Goal: Information Seeking & Learning: Learn about a topic

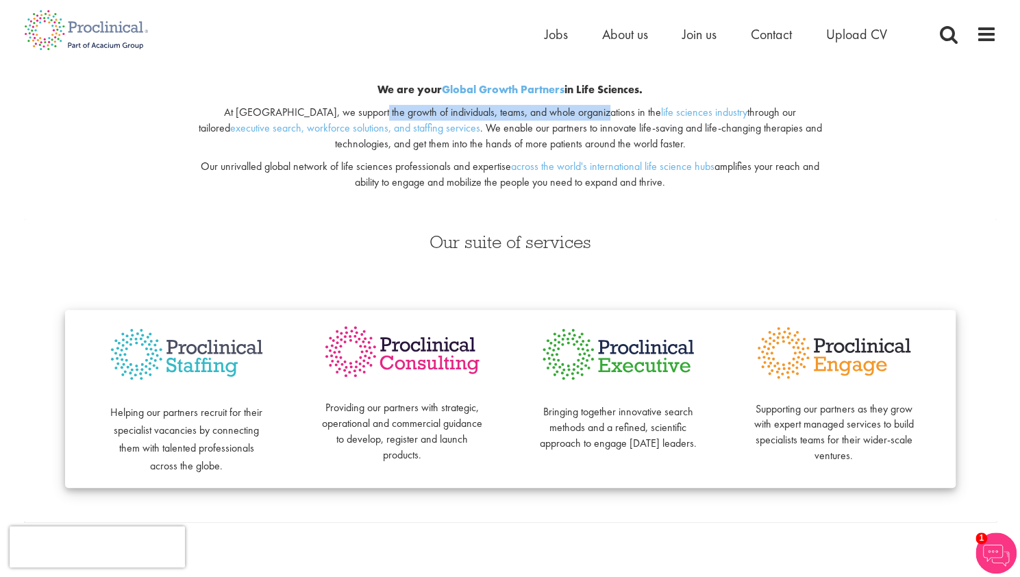
drag, startPoint x: 326, startPoint y: 114, endPoint x: 550, endPoint y: 116, distance: 223.9
click at [550, 116] on p "At [GEOGRAPHIC_DATA], we support the growth of individuals, teams, and whole or…" at bounding box center [510, 128] width 642 height 47
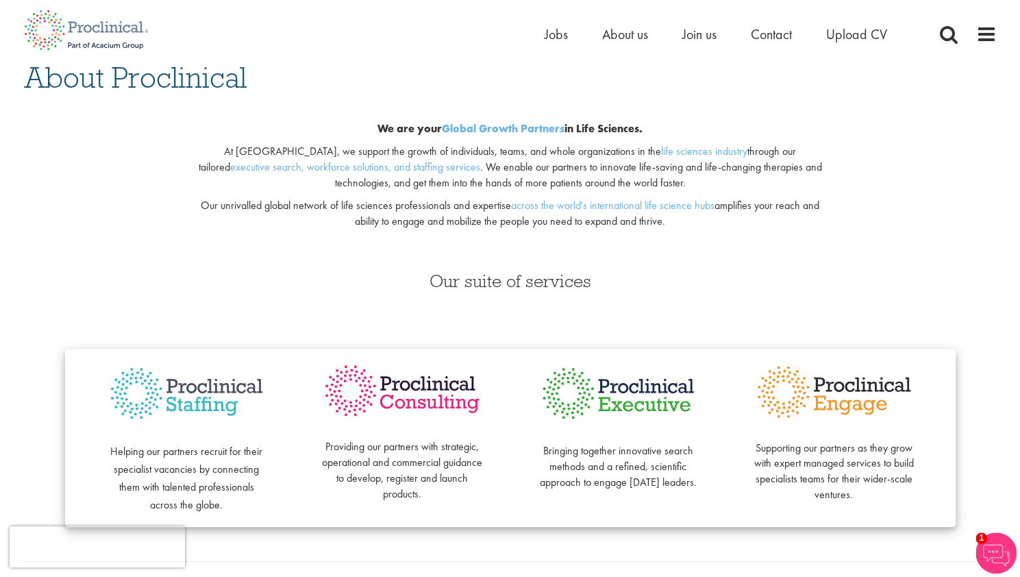
scroll to position [68, 0]
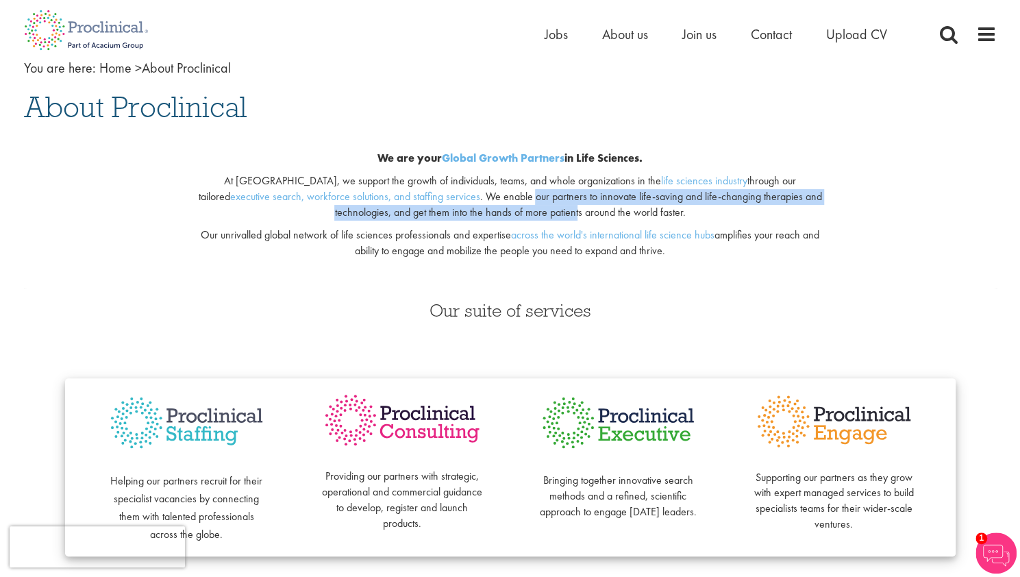
drag, startPoint x: 422, startPoint y: 199, endPoint x: 519, endPoint y: 207, distance: 97.6
click at [519, 207] on p "At [GEOGRAPHIC_DATA], we support the growth of individuals, teams, and whole or…" at bounding box center [510, 196] width 642 height 47
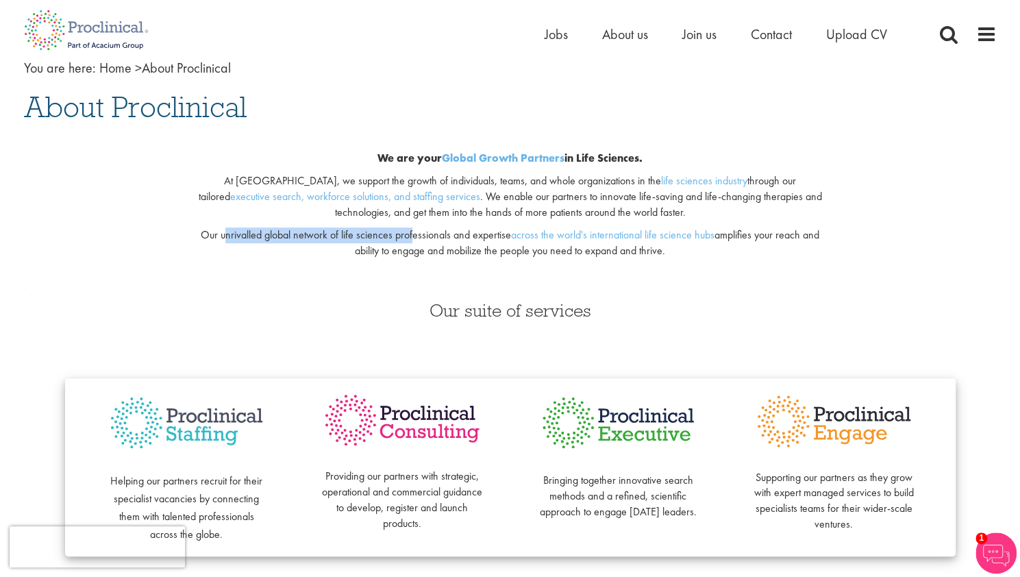
drag, startPoint x: 222, startPoint y: 232, endPoint x: 409, endPoint y: 234, distance: 187.0
click at [409, 234] on p "Our unrivalled global network of life sciences professionals and expertise acro…" at bounding box center [510, 242] width 642 height 31
